Goal: Information Seeking & Learning: Learn about a topic

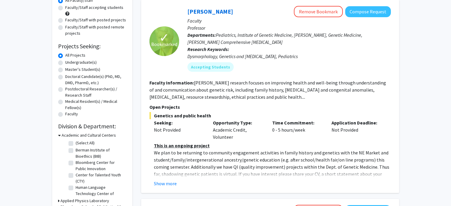
scroll to position [65, 0]
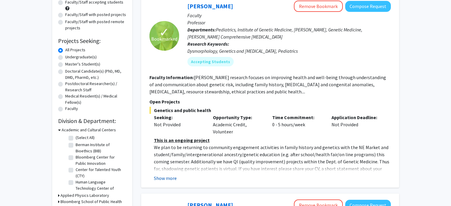
click at [167, 177] on button "Show more" at bounding box center [165, 178] width 23 height 7
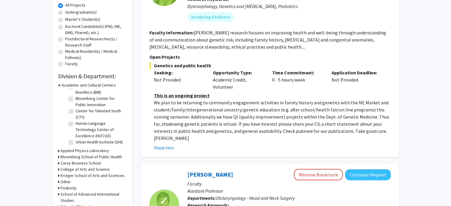
scroll to position [18, 0]
click at [78, 176] on h3 "Krieger School of Arts and Sciences" at bounding box center [92, 175] width 64 height 6
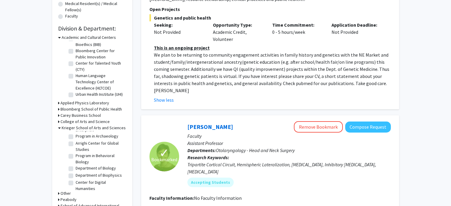
scroll to position [90, 0]
click at [83, 169] on label "Department of Biology" at bounding box center [96, 166] width 40 height 6
click at [79, 167] on input "Department of Biology" at bounding box center [78, 165] width 4 height 4
checkbox input "true"
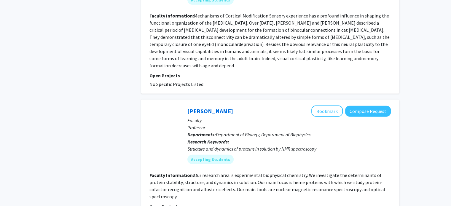
scroll to position [1514, 0]
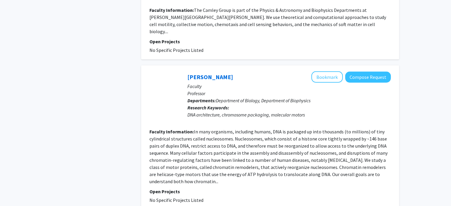
scroll to position [1337, 0]
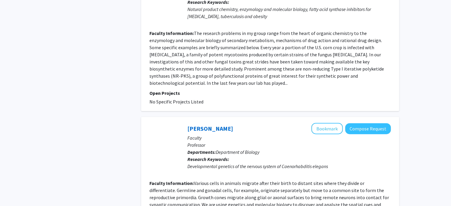
scroll to position [1363, 0]
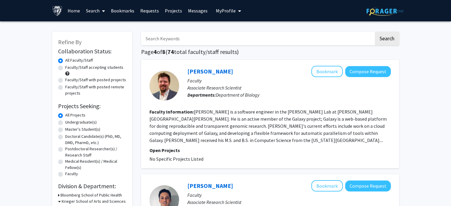
click at [94, 80] on label "Faculty/Staff with posted projects" at bounding box center [95, 80] width 61 height 6
click at [69, 80] on input "Faculty/Staff with posted projects" at bounding box center [67, 79] width 4 height 4
radio input "true"
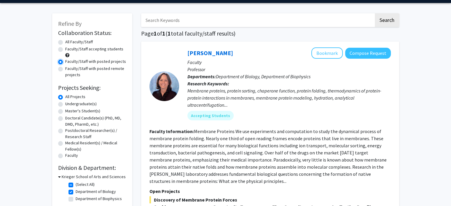
scroll to position [18, 0]
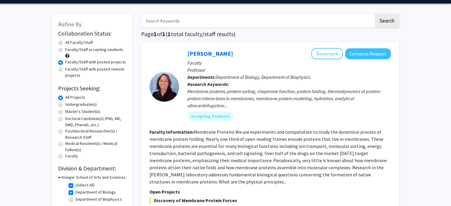
click at [105, 49] on label "Faculty/Staff accepting students" at bounding box center [94, 50] width 58 height 6
click at [69, 49] on input "Faculty/Staff accepting students" at bounding box center [67, 49] width 4 height 4
radio input "true"
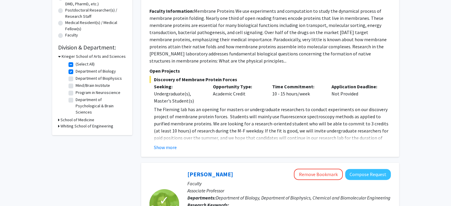
scroll to position [139, 0]
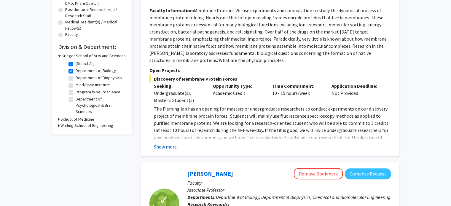
click at [172, 144] on button "Show more" at bounding box center [165, 146] width 23 height 7
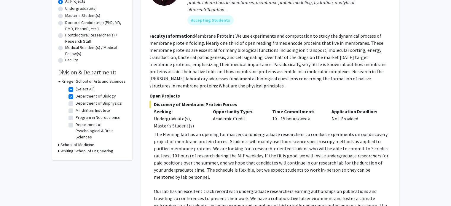
scroll to position [119, 0]
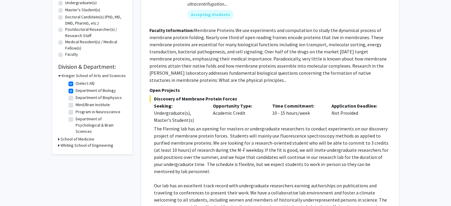
click at [88, 139] on h3 "School of Medicine" at bounding box center [77, 139] width 34 height 6
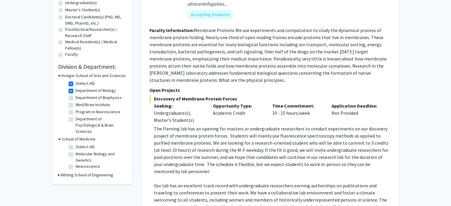
click at [85, 156] on label "Molecular Biology and Genetics" at bounding box center [100, 157] width 49 height 12
click at [79, 155] on input "Molecular Biology and Genetics" at bounding box center [78, 153] width 4 height 4
checkbox input "true"
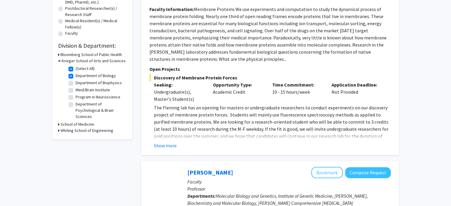
scroll to position [142, 0]
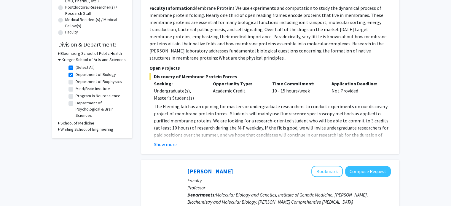
click at [92, 123] on h3 "School of Medicine" at bounding box center [77, 123] width 34 height 6
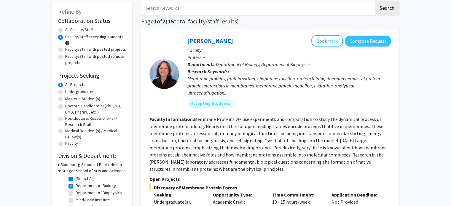
scroll to position [0, 0]
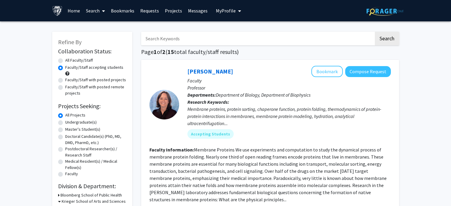
click at [65, 78] on label "Faculty/Staff with posted projects" at bounding box center [95, 80] width 61 height 6
click at [65, 78] on input "Faculty/Staff with posted projects" at bounding box center [67, 79] width 4 height 4
radio input "true"
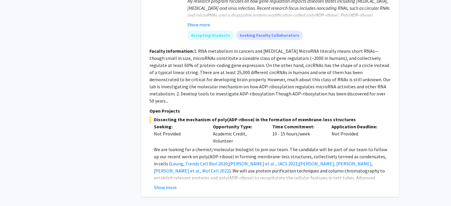
scroll to position [365, 0]
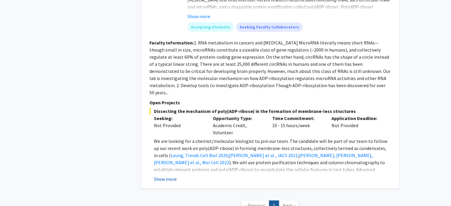
click at [174, 175] on button "Show more" at bounding box center [165, 178] width 23 height 7
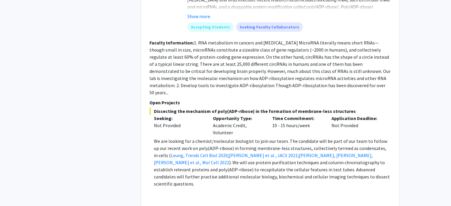
scroll to position [0, 0]
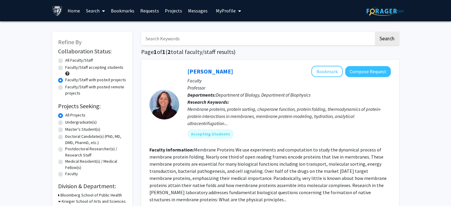
click at [79, 66] on label "Faculty/Staff accepting students" at bounding box center [94, 67] width 58 height 6
click at [69, 66] on input "Faculty/Staff accepting students" at bounding box center [67, 66] width 4 height 4
radio input "true"
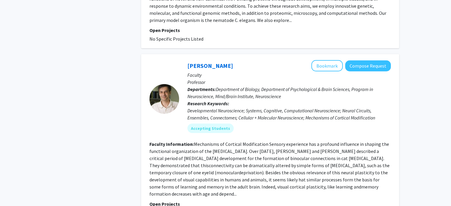
scroll to position [1638, 0]
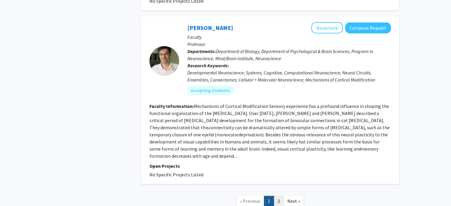
click at [278, 196] on link "2" at bounding box center [278, 201] width 10 height 10
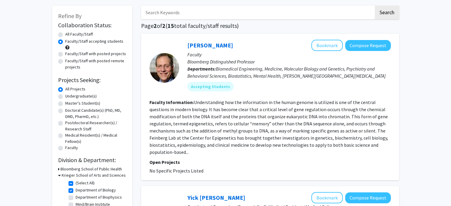
scroll to position [26, 0]
click at [85, 98] on label "Undergraduate(s)" at bounding box center [80, 96] width 31 height 6
click at [69, 97] on input "Undergraduate(s)" at bounding box center [67, 95] width 4 height 4
radio input "true"
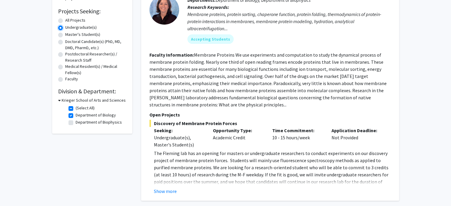
scroll to position [25, 0]
